Goal: Navigation & Orientation: Find specific page/section

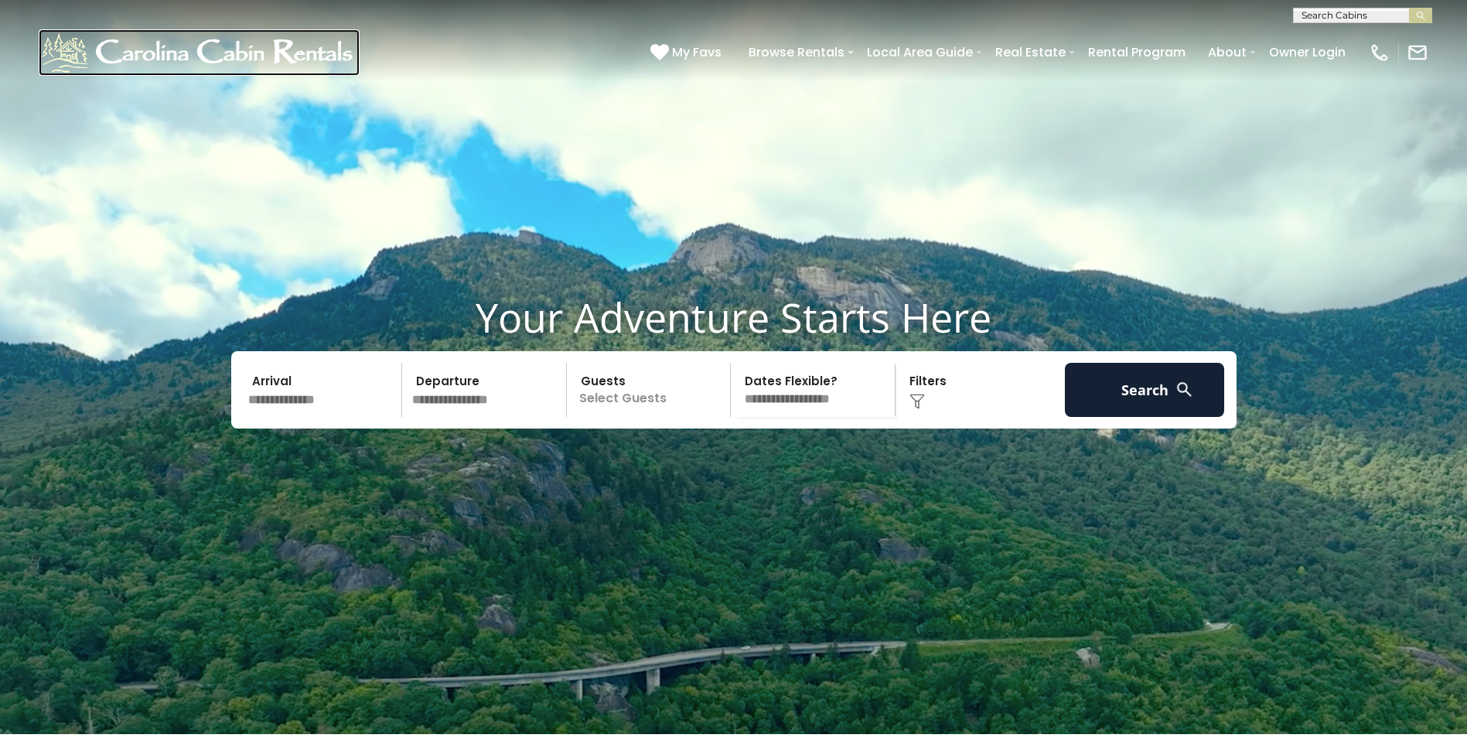
click at [247, 43] on img at bounding box center [199, 52] width 321 height 46
click at [229, 47] on img at bounding box center [199, 52] width 321 height 46
drag, startPoint x: 221, startPoint y: 48, endPoint x: 506, endPoint y: 78, distance: 286.9
click at [506, 78] on div "(828) 295-6000 My Favs Browse Rentals Local Area Guide Activities & Attractions…" at bounding box center [733, 52] width 1467 height 58
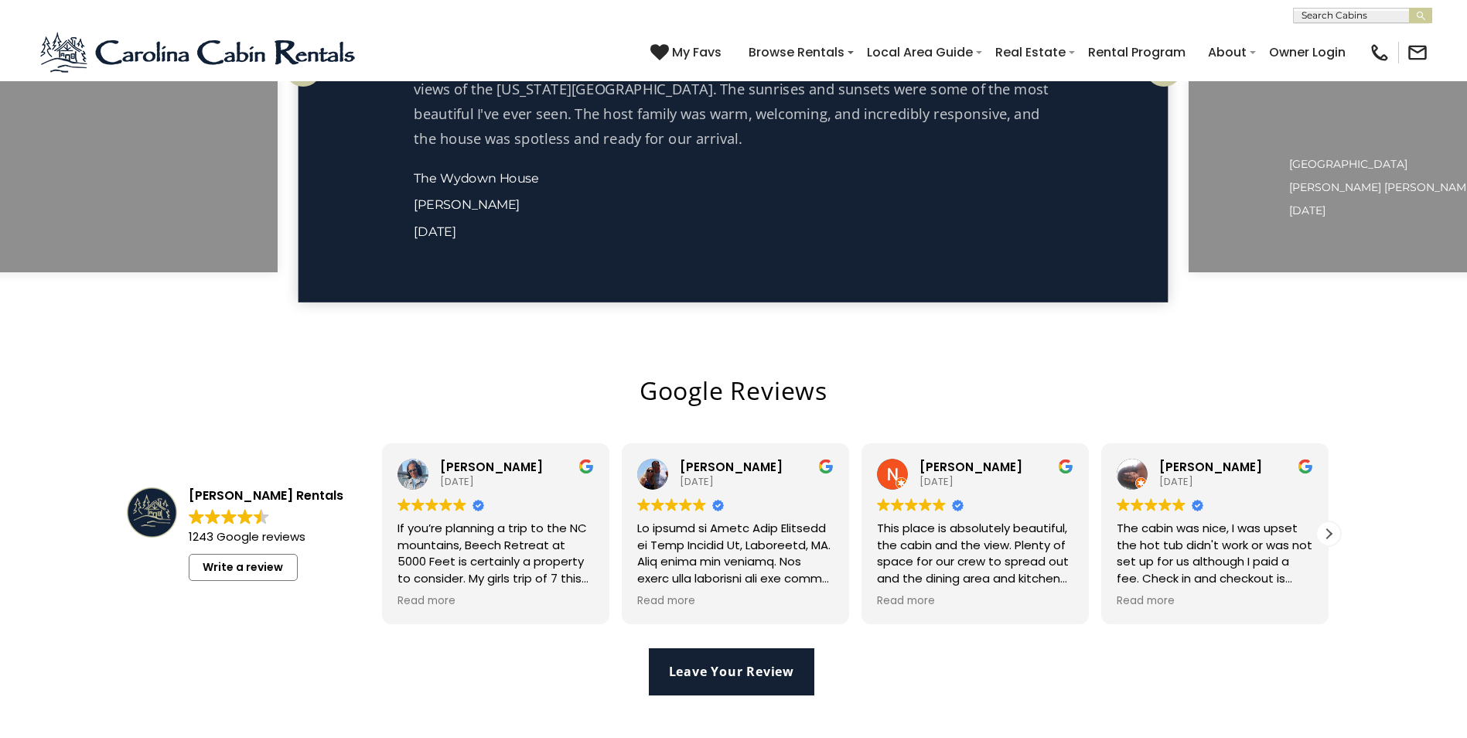
scroll to position [3683, 0]
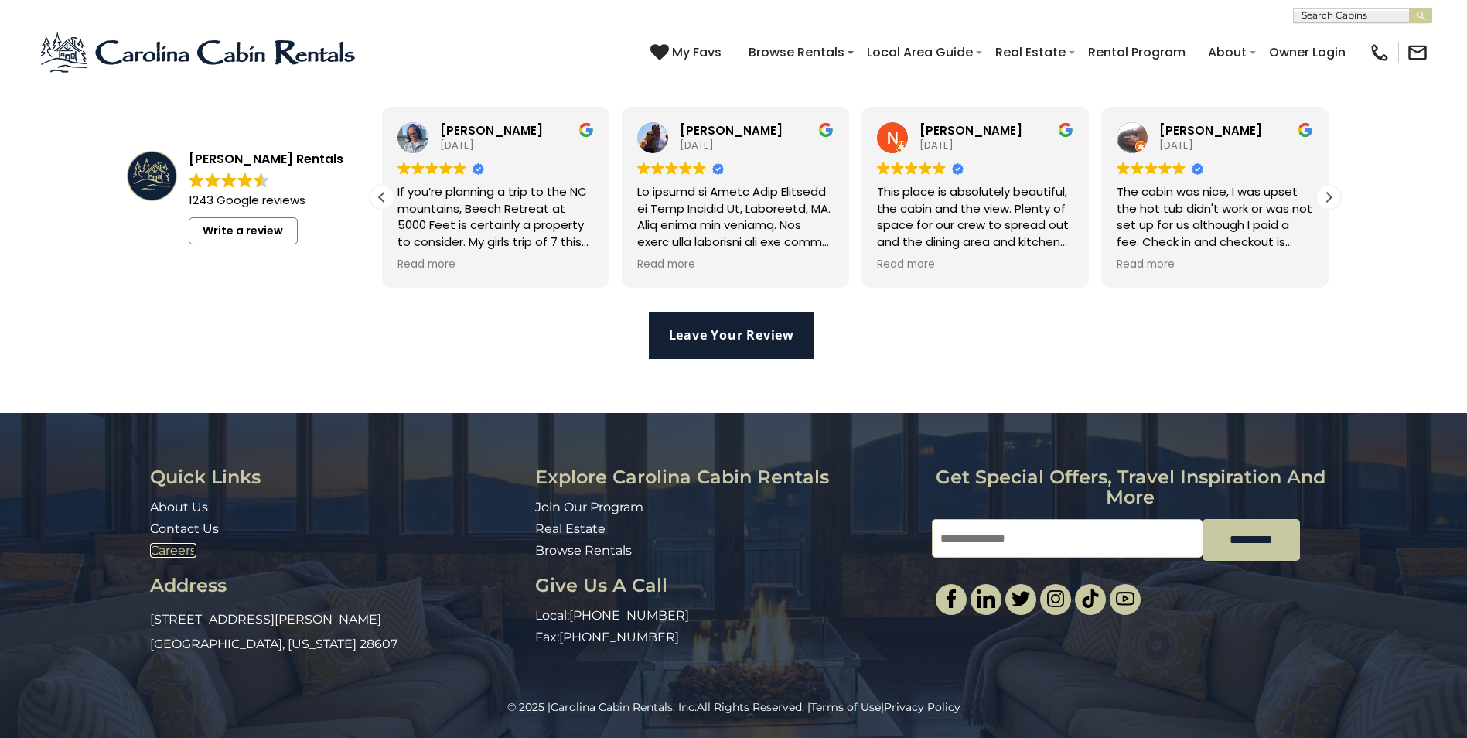
click at [186, 547] on link "Careers" at bounding box center [173, 550] width 46 height 15
